Goal: Task Accomplishment & Management: Use online tool/utility

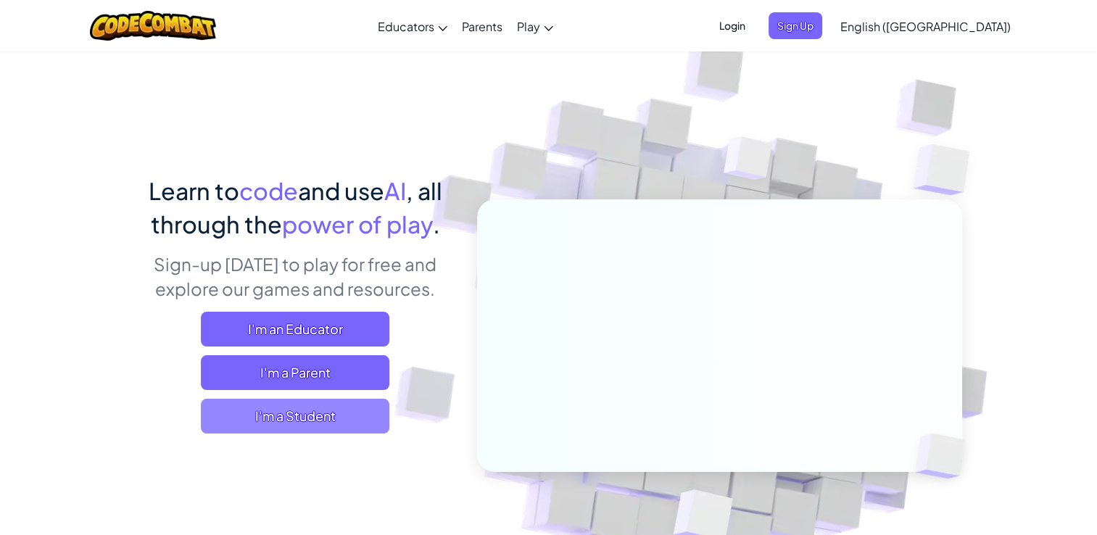
click at [299, 421] on span "I'm a Student" at bounding box center [295, 416] width 189 height 35
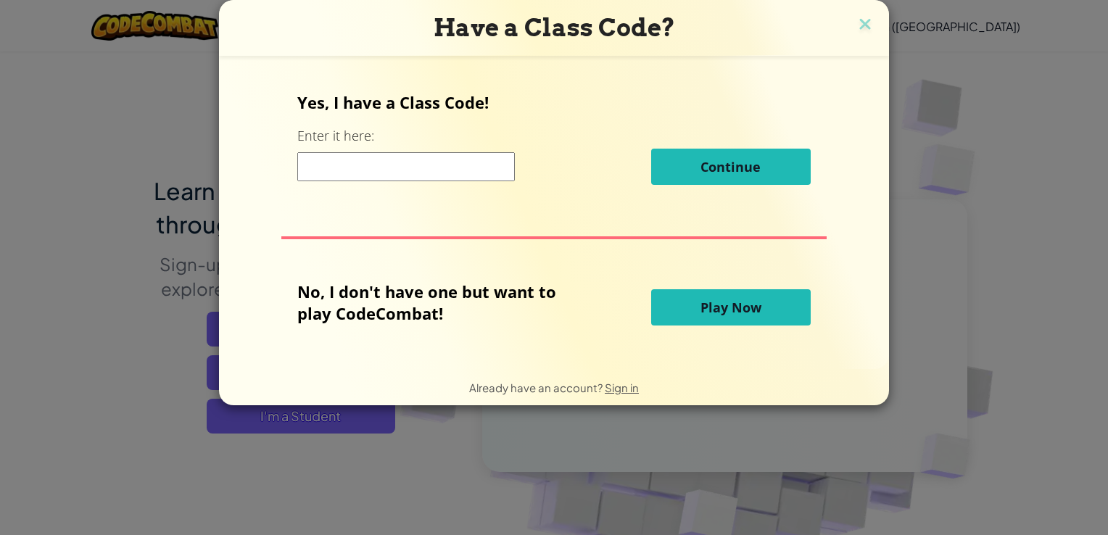
click at [708, 312] on span "Play Now" at bounding box center [730, 307] width 61 height 17
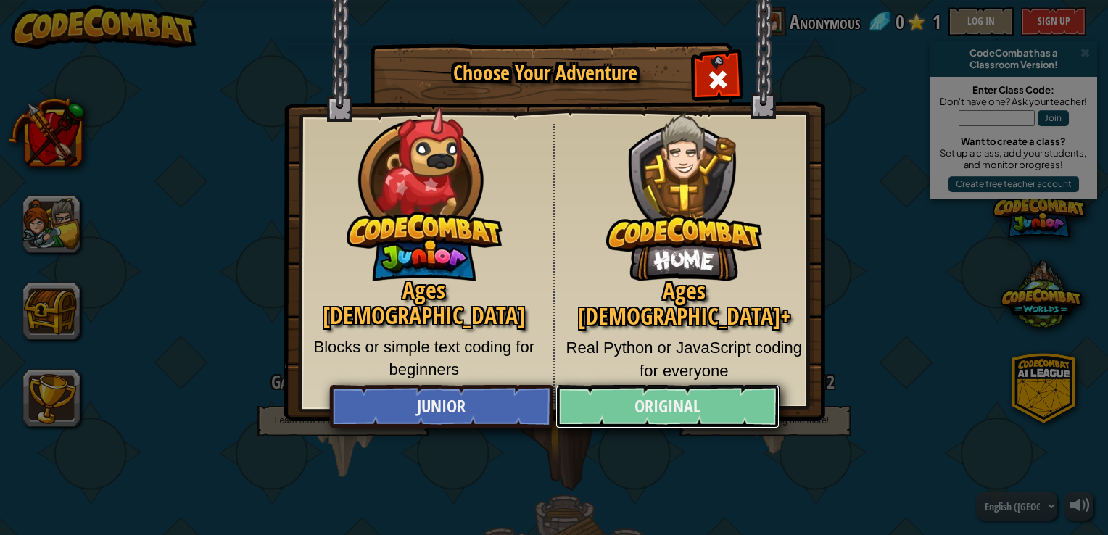
click at [635, 402] on link "Original" at bounding box center [666, 407] width 223 height 44
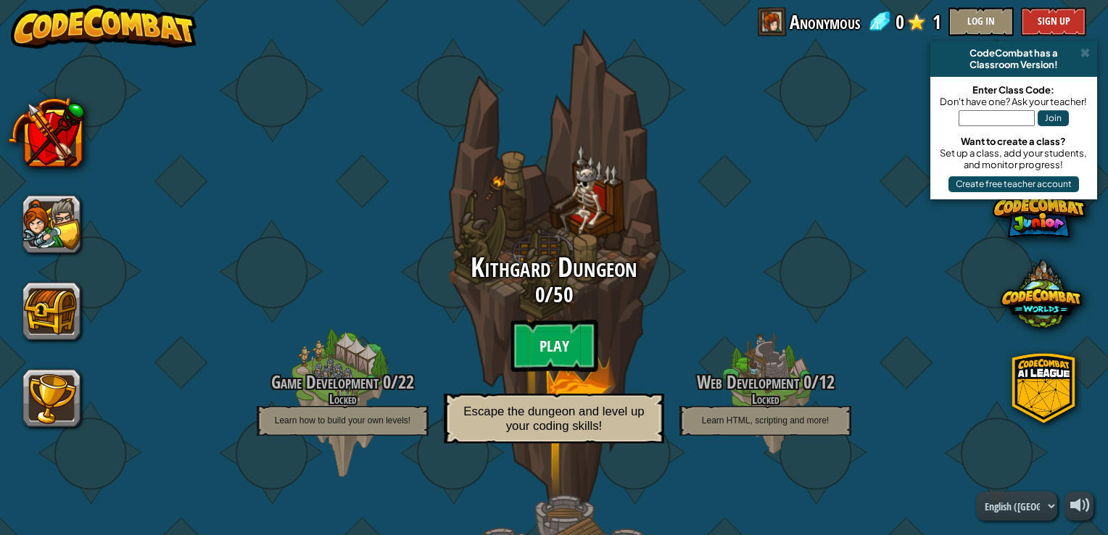
click at [564, 345] on btn "Play" at bounding box center [553, 346] width 87 height 52
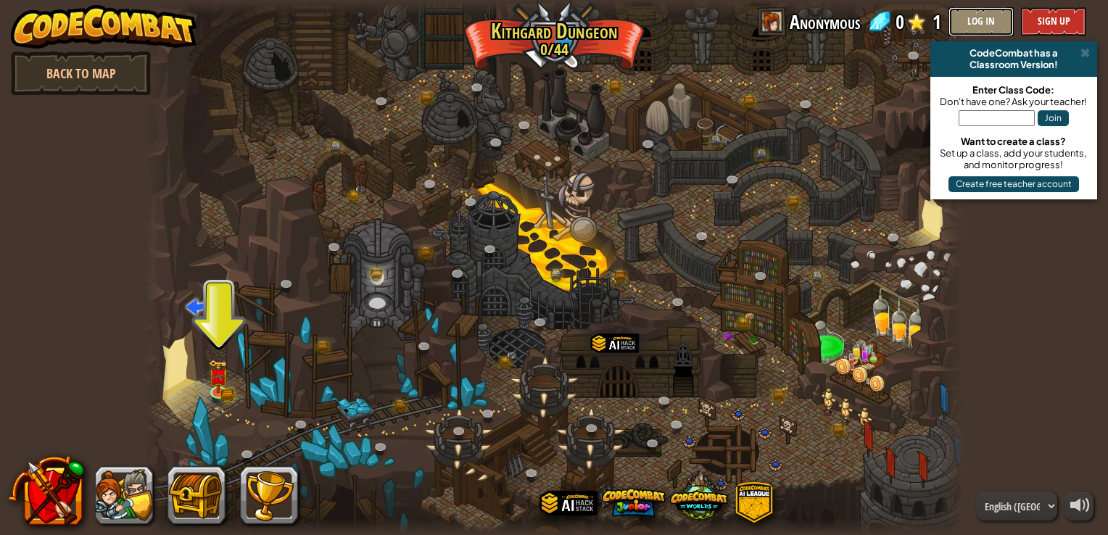
click at [969, 27] on button "Log In" at bounding box center [980, 21] width 65 height 29
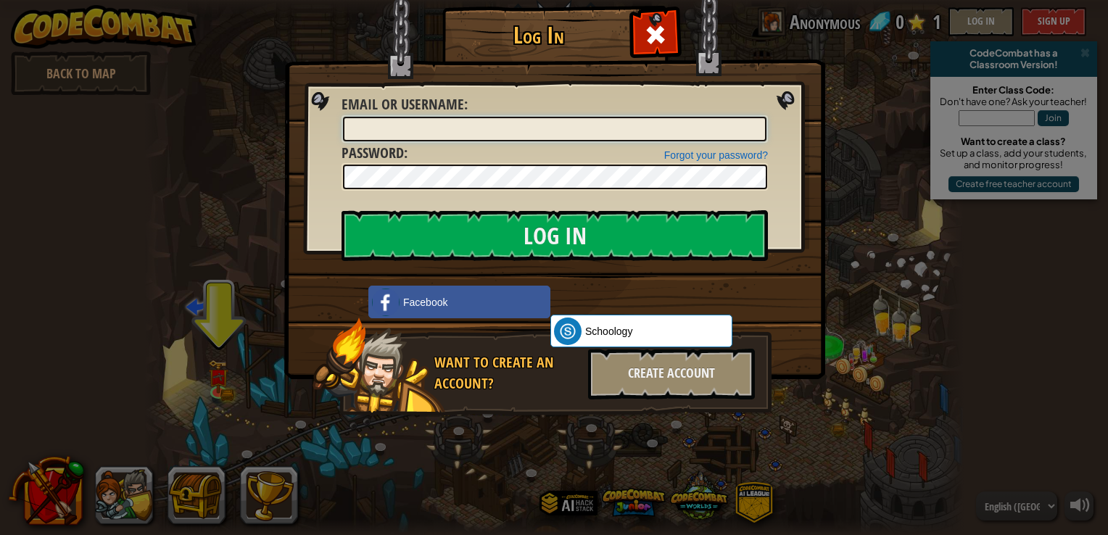
click at [488, 126] on input "Email or Username :" at bounding box center [554, 129] width 423 height 25
type input "[EMAIL_ADDRESS][DOMAIN_NAME]"
click at [843, 100] on div "Log In Unknown Error Email or Username : [EMAIL_ADDRESS][DOMAIN_NAME] Forgot yo…" at bounding box center [554, 267] width 1108 height 535
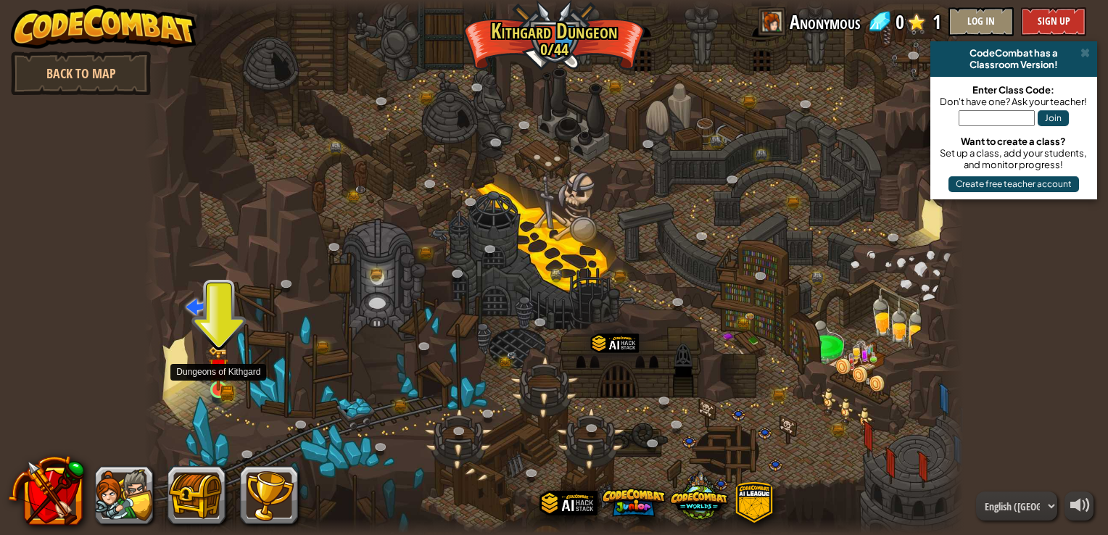
click at [223, 380] on img at bounding box center [218, 368] width 20 height 45
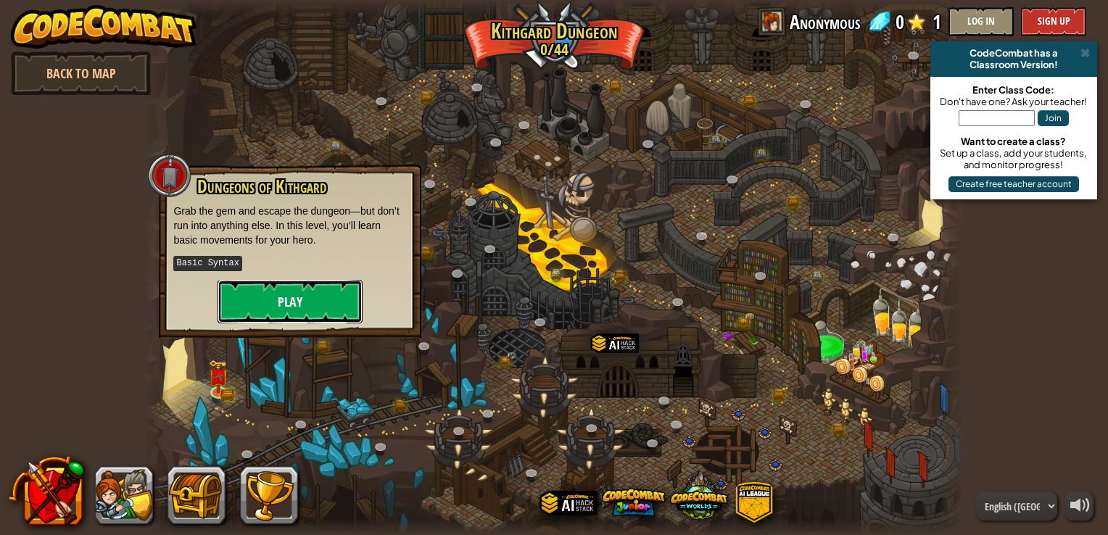
click at [287, 315] on button "Play" at bounding box center [290, 302] width 145 height 44
